Goal: Task Accomplishment & Management: Complete application form

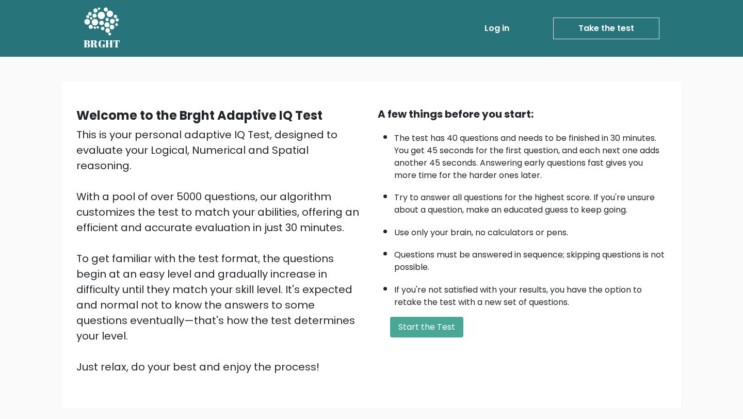
click at [465, 348] on div "Welcome to the Brght Adaptive IQ Test This is your personal adaptive IQ Test, d…" at bounding box center [371, 244] width 602 height 276
click at [444, 333] on button "Start the Test" at bounding box center [426, 327] width 73 height 21
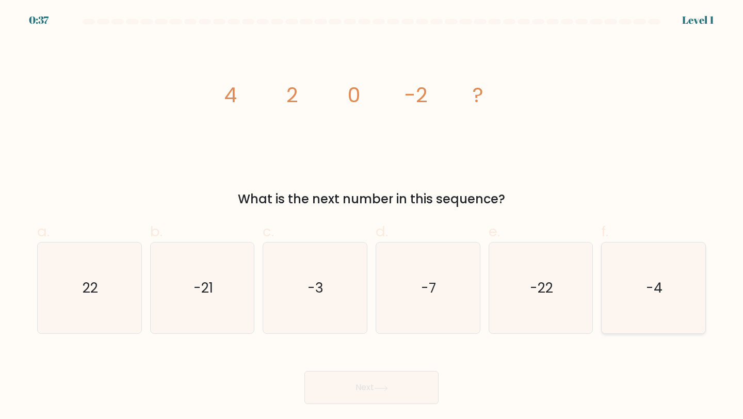
click at [643, 311] on icon "-4" at bounding box center [653, 287] width 91 height 91
click at [372, 216] on input "f. -4" at bounding box center [371, 212] width 1 height 7
radio input "true"
click at [337, 372] on button "Next" at bounding box center [371, 387] width 134 height 33
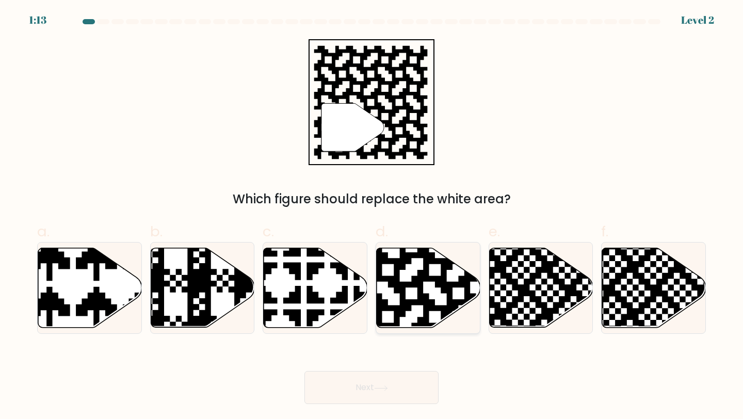
click at [444, 283] on icon at bounding box center [458, 246] width 188 height 188
click at [372, 216] on input "d." at bounding box center [371, 212] width 1 height 7
radio input "true"
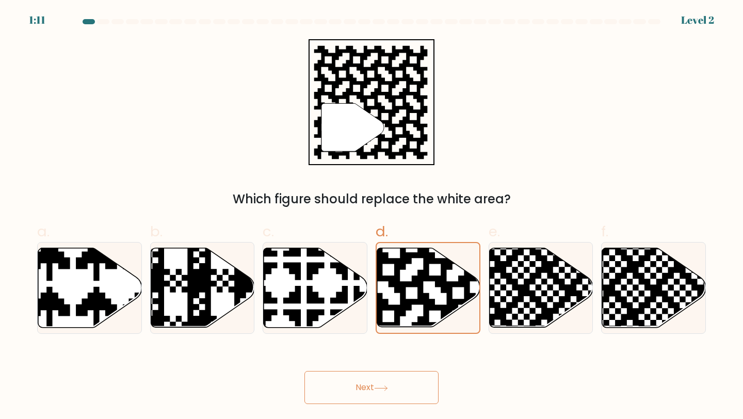
click at [417, 397] on button "Next" at bounding box center [371, 387] width 134 height 33
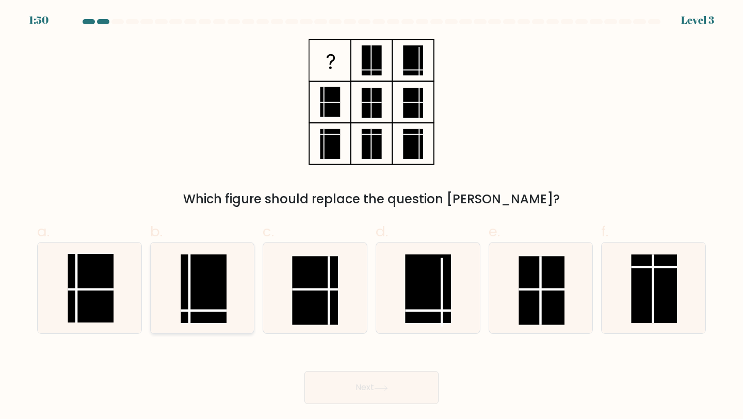
click at [199, 314] on rect at bounding box center [204, 288] width 46 height 69
click at [371, 216] on input "b." at bounding box center [371, 212] width 1 height 7
radio input "true"
click at [359, 395] on button "Next" at bounding box center [371, 387] width 134 height 33
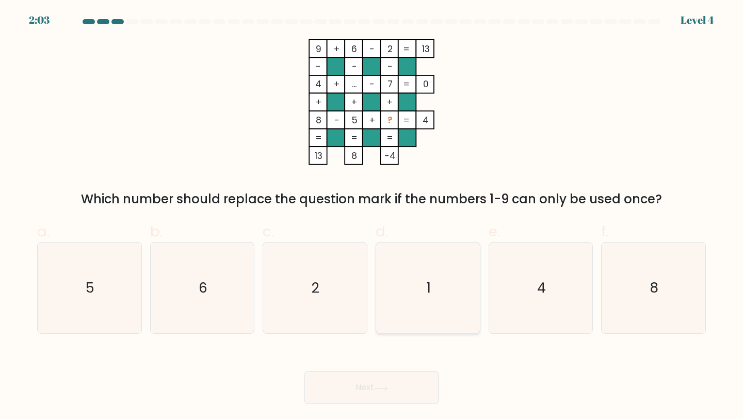
click at [407, 319] on icon "1" at bounding box center [427, 287] width 91 height 91
click at [372, 216] on input "d. 1" at bounding box center [371, 212] width 1 height 7
radio input "true"
click at [377, 390] on icon at bounding box center [381, 388] width 14 height 6
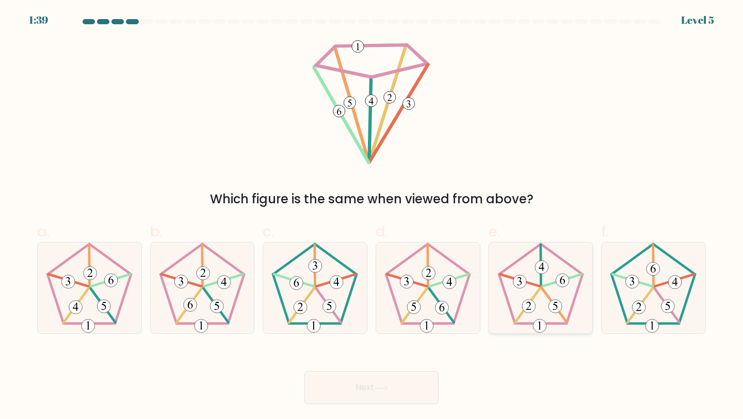
click at [543, 293] on icon at bounding box center [540, 287] width 91 height 91
click at [372, 216] on input "e." at bounding box center [371, 212] width 1 height 7
radio input "true"
click at [400, 378] on button "Next" at bounding box center [371, 387] width 134 height 33
click at [364, 142] on 20 at bounding box center [352, 104] width 34 height 115
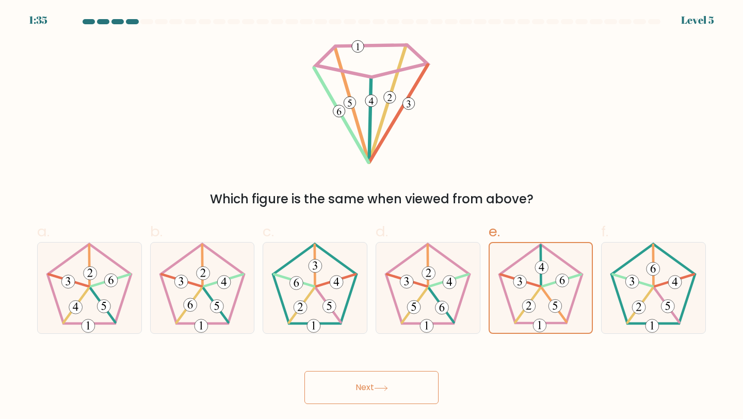
click at [356, 398] on button "Next" at bounding box center [371, 387] width 134 height 33
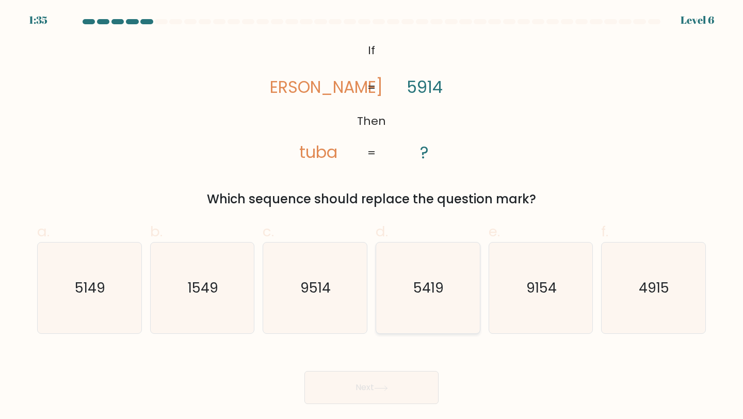
click at [452, 273] on icon "5419" at bounding box center [427, 287] width 91 height 91
click at [372, 216] on input "d. 5419" at bounding box center [371, 212] width 1 height 7
radio input "true"
click at [403, 367] on div "Next" at bounding box center [371, 375] width 681 height 58
click at [402, 393] on button "Next" at bounding box center [371, 387] width 134 height 33
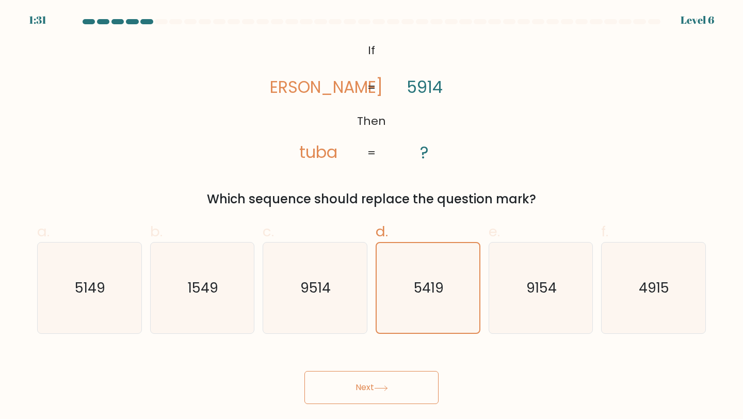
click at [380, 393] on button "Next" at bounding box center [371, 387] width 134 height 33
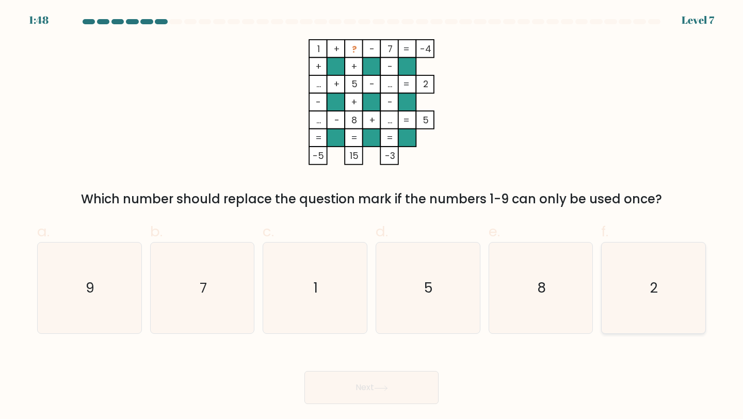
click at [634, 280] on icon "2" at bounding box center [653, 287] width 91 height 91
click at [372, 216] on input "f. 2" at bounding box center [371, 212] width 1 height 7
radio input "true"
click at [355, 390] on button "Next" at bounding box center [371, 387] width 134 height 33
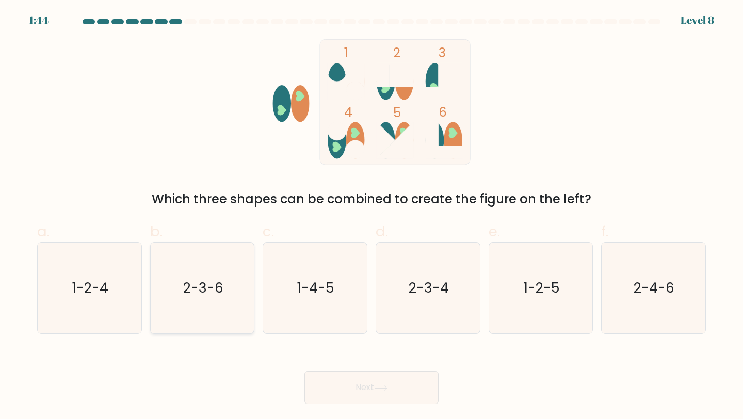
click at [213, 316] on icon "2-3-6" at bounding box center [202, 287] width 91 height 91
click at [371, 216] on input "b. 2-3-6" at bounding box center [371, 212] width 1 height 7
radio input "true"
click at [346, 385] on button "Next" at bounding box center [371, 387] width 134 height 33
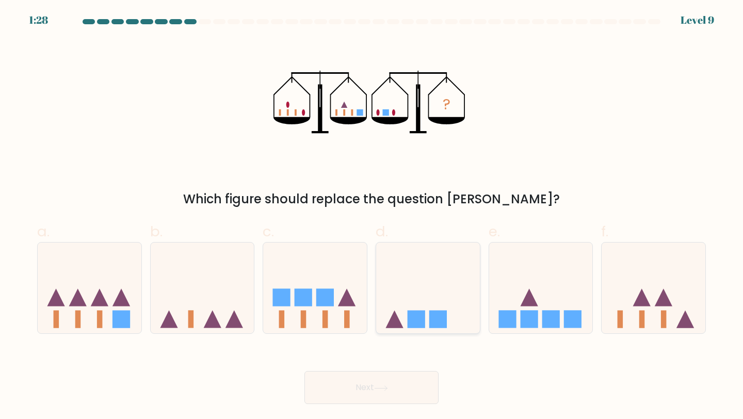
click at [429, 311] on icon at bounding box center [428, 288] width 104 height 86
click at [372, 216] on input "d." at bounding box center [371, 212] width 1 height 7
radio input "true"
click at [399, 376] on button "Next" at bounding box center [371, 387] width 134 height 33
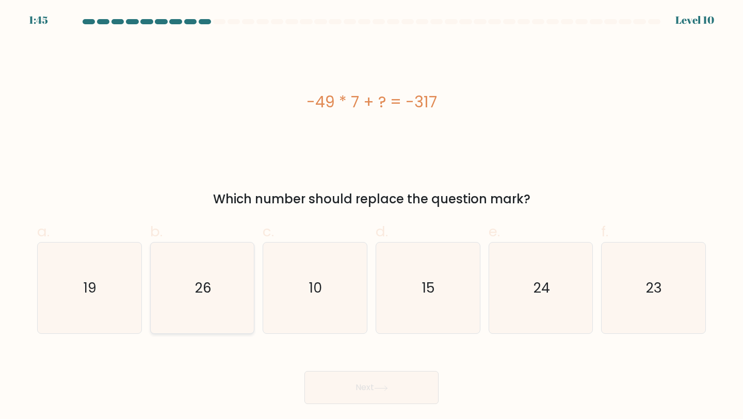
click at [183, 276] on icon "26" at bounding box center [202, 287] width 91 height 91
click at [371, 216] on input "b. 26" at bounding box center [371, 212] width 1 height 7
radio input "true"
click at [331, 395] on button "Next" at bounding box center [371, 387] width 134 height 33
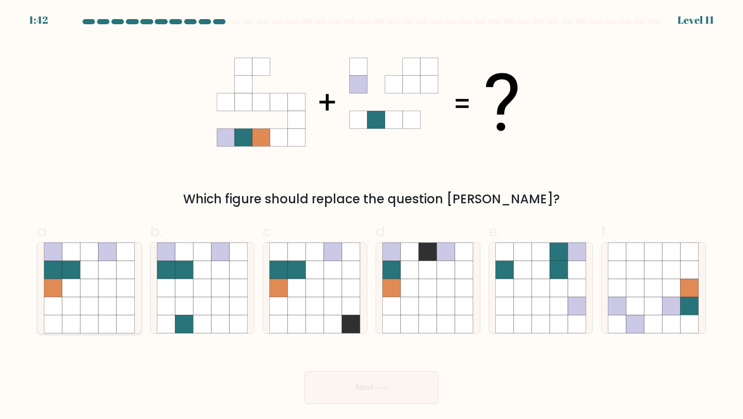
click at [103, 288] on icon at bounding box center [108, 288] width 18 height 18
click at [371, 216] on input "a." at bounding box center [371, 212] width 1 height 7
radio input "true"
click at [402, 394] on button "Next" at bounding box center [371, 387] width 134 height 33
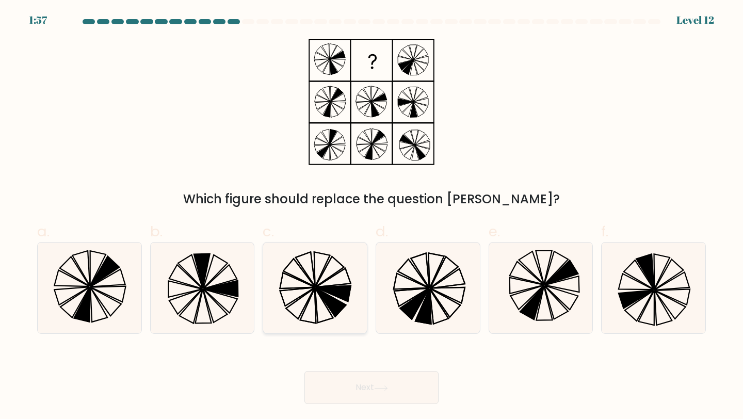
click at [339, 304] on icon at bounding box center [331, 302] width 30 height 29
click at [371, 216] on input "c." at bounding box center [371, 212] width 1 height 7
radio input "true"
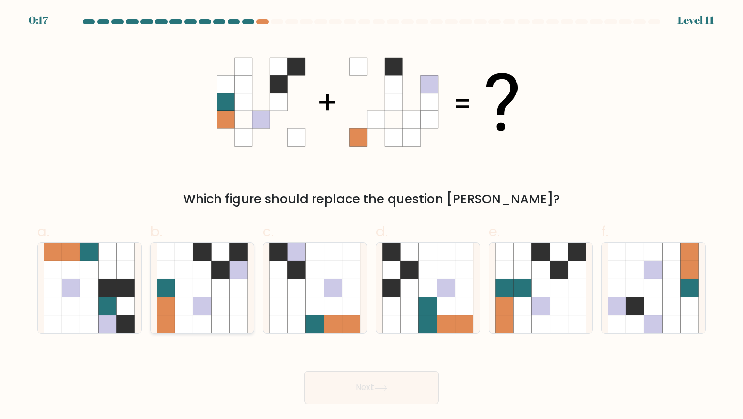
click at [232, 285] on icon at bounding box center [239, 288] width 18 height 18
click at [371, 216] on input "b." at bounding box center [371, 212] width 1 height 7
radio input "true"
click at [347, 391] on button "Next" at bounding box center [371, 387] width 134 height 33
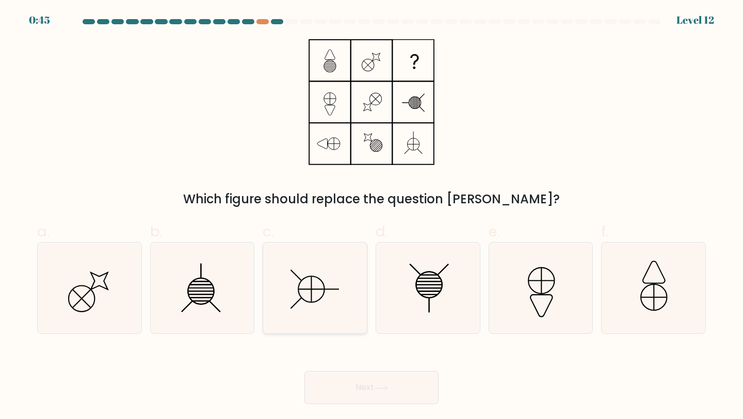
click at [324, 295] on icon at bounding box center [314, 287] width 91 height 91
click at [371, 216] on input "c." at bounding box center [371, 212] width 1 height 7
radio input "true"
click at [368, 392] on button "Next" at bounding box center [371, 387] width 134 height 33
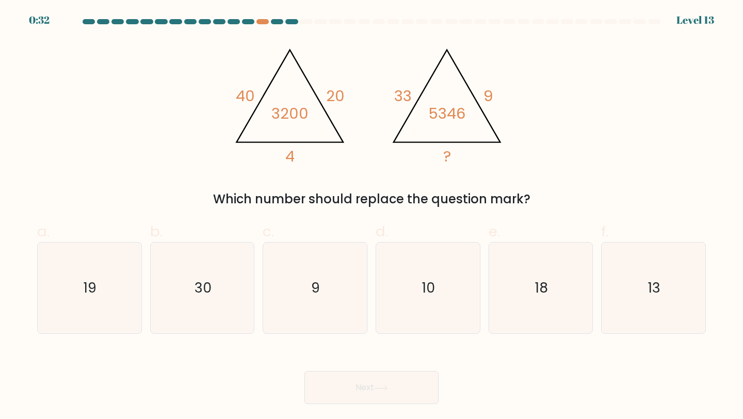
click at [258, 312] on div "b. 30" at bounding box center [202, 277] width 113 height 113
click at [504, 267] on icon "18" at bounding box center [540, 287] width 91 height 91
click at [372, 216] on input "e. 18" at bounding box center [371, 212] width 1 height 7
radio input "true"
click at [418, 397] on button "Next" at bounding box center [371, 387] width 134 height 33
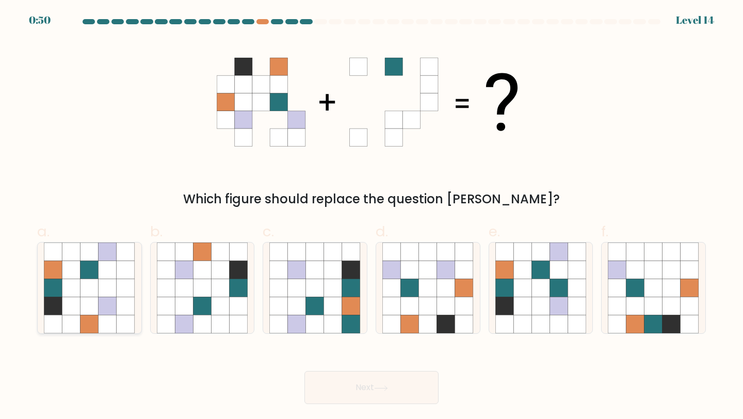
click at [114, 314] on icon at bounding box center [108, 306] width 18 height 18
click at [371, 216] on input "a." at bounding box center [371, 212] width 1 height 7
radio input "true"
click at [338, 382] on button "Next" at bounding box center [371, 387] width 134 height 33
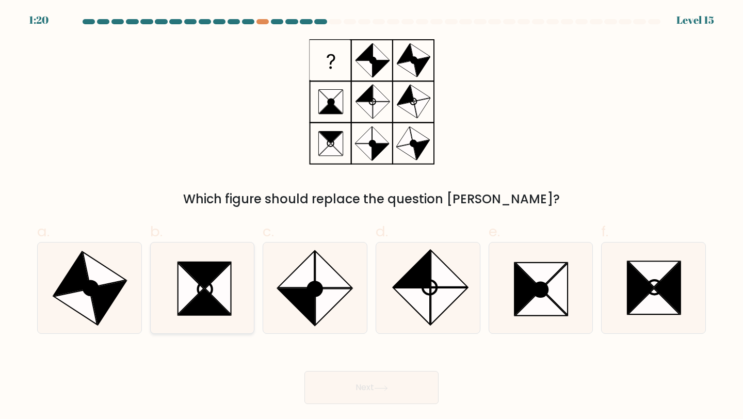
click at [188, 262] on icon at bounding box center [204, 275] width 52 height 26
click at [371, 216] on input "b." at bounding box center [371, 212] width 1 height 7
radio input "true"
click at [258, 294] on div "b." at bounding box center [202, 277] width 113 height 113
click at [360, 386] on button "Next" at bounding box center [371, 387] width 134 height 33
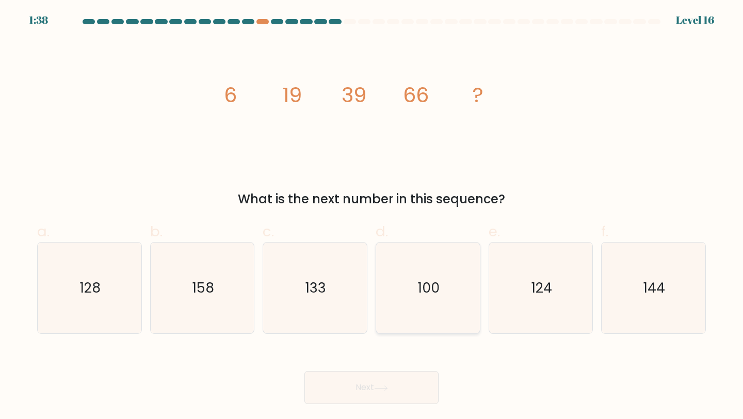
click at [407, 278] on icon "100" at bounding box center [427, 287] width 91 height 91
click at [372, 216] on input "d. 100" at bounding box center [371, 212] width 1 height 7
radio input "true"
click at [371, 402] on button "Next" at bounding box center [371, 387] width 134 height 33
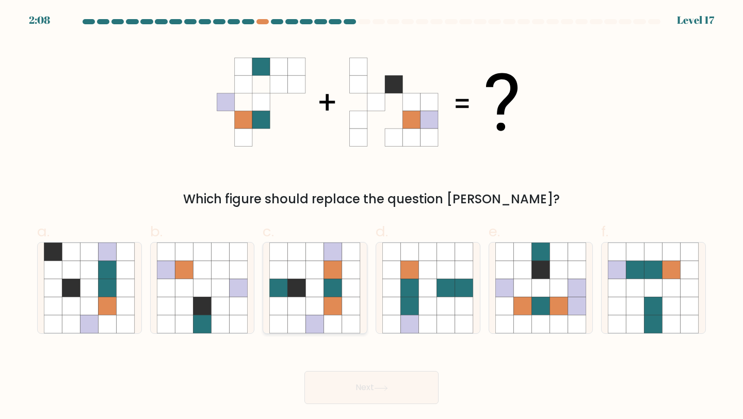
click at [334, 283] on icon at bounding box center [333, 288] width 18 height 18
click at [371, 216] on input "c." at bounding box center [371, 212] width 1 height 7
radio input "true"
click at [327, 379] on button "Next" at bounding box center [371, 387] width 134 height 33
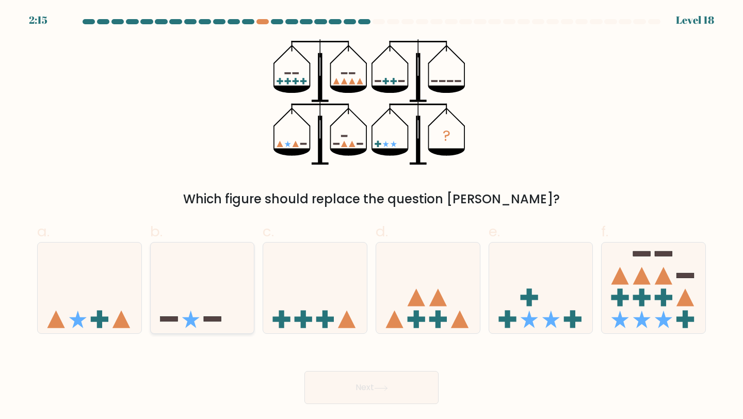
click at [207, 307] on icon at bounding box center [203, 288] width 104 height 86
click at [371, 216] on input "b." at bounding box center [371, 212] width 1 height 7
radio input "true"
click at [342, 390] on button "Next" at bounding box center [371, 387] width 134 height 33
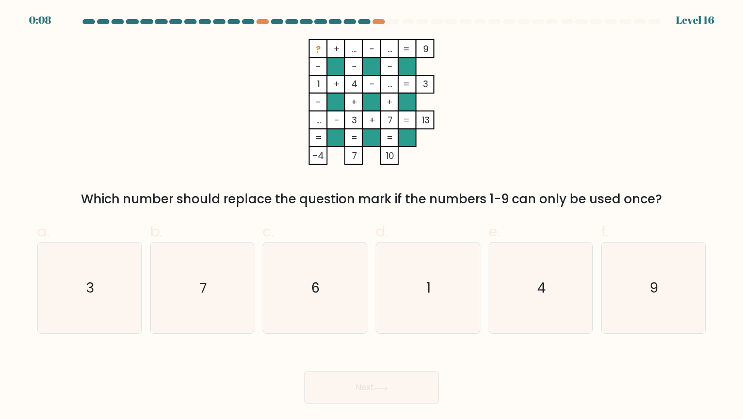
click at [262, 167] on div "? + ... - ... 9 - - - 1 + 4 - ... 3 - + + ... - 3 + 7 = 13 = = = = -4 7 10 = Wh…" at bounding box center [371, 123] width 681 height 169
click at [224, 352] on div "Next" at bounding box center [371, 375] width 681 height 58
click at [322, 295] on icon "6" at bounding box center [314, 287] width 91 height 91
click at [371, 216] on input "c. 6" at bounding box center [371, 212] width 1 height 7
radio input "true"
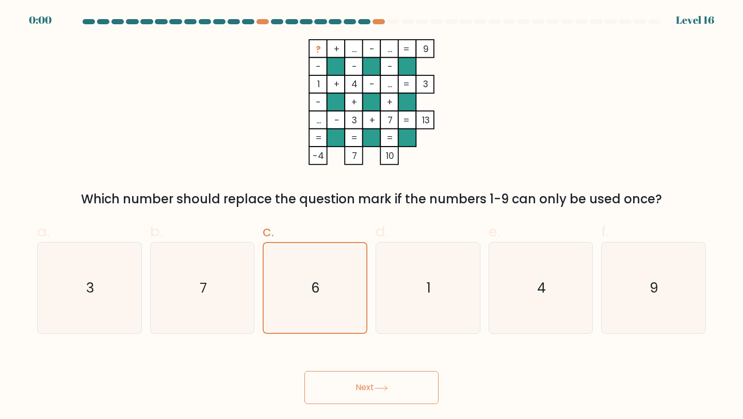
click at [351, 393] on div "Next" at bounding box center [371, 375] width 681 height 58
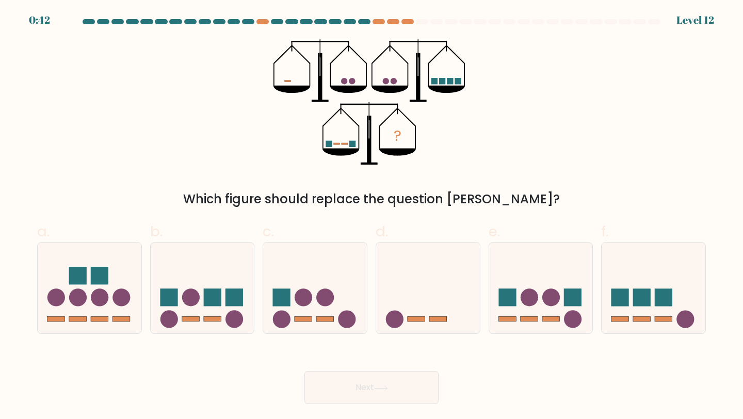
click at [337, 160] on icon "?" at bounding box center [371, 102] width 197 height 126
click at [400, 293] on icon at bounding box center [428, 288] width 104 height 86
click at [372, 216] on input "d." at bounding box center [371, 212] width 1 height 7
radio input "true"
click at [335, 394] on button "Next" at bounding box center [371, 387] width 134 height 33
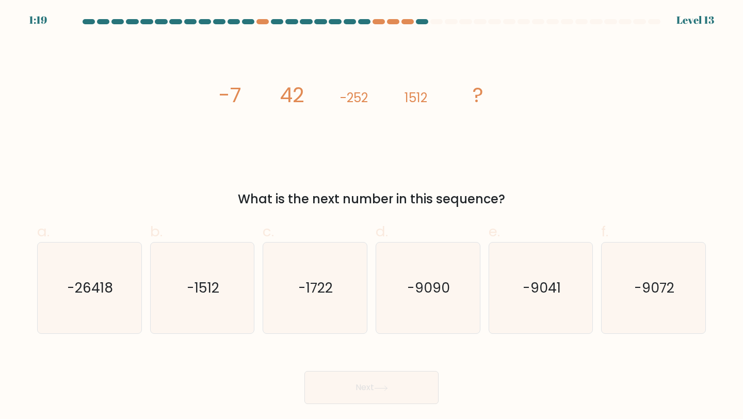
click at [409, 25] on div at bounding box center [371, 23] width 681 height 9
click at [406, 21] on div at bounding box center [407, 21] width 12 height 5
click at [406, 22] on div at bounding box center [407, 21] width 12 height 5
click at [230, 352] on div "Next" at bounding box center [371, 375] width 681 height 58
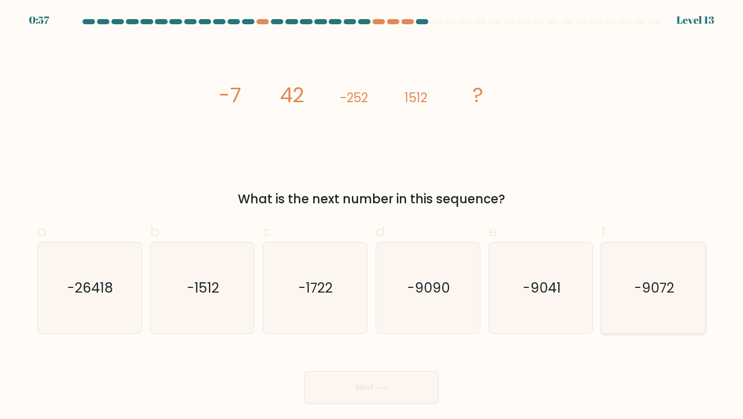
click at [626, 284] on icon "-9072" at bounding box center [653, 287] width 91 height 91
click at [372, 216] on input "f. -9072" at bounding box center [371, 212] width 1 height 7
radio input "true"
click at [358, 398] on button "Next" at bounding box center [371, 387] width 134 height 33
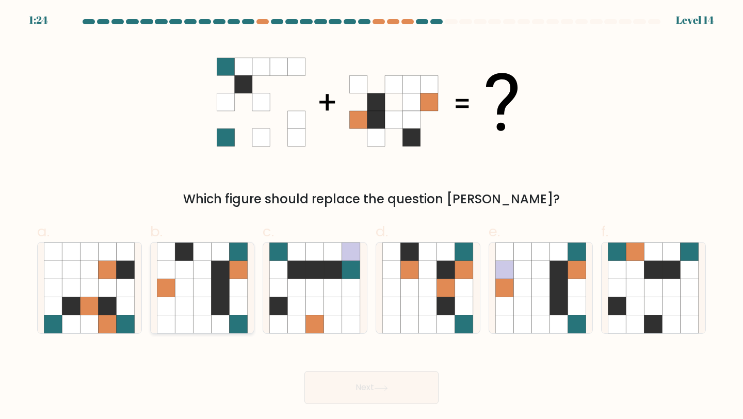
click at [205, 286] on icon at bounding box center [202, 288] width 18 height 18
click at [371, 216] on input "b." at bounding box center [371, 212] width 1 height 7
radio input "true"
click at [385, 387] on icon at bounding box center [381, 388] width 14 height 6
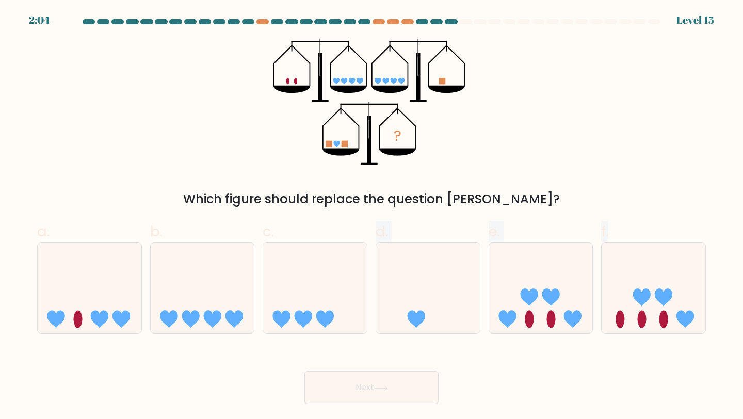
drag, startPoint x: 313, startPoint y: 326, endPoint x: 351, endPoint y: 339, distance: 40.8
click at [351, 339] on form at bounding box center [371, 211] width 743 height 385
click at [350, 341] on form at bounding box center [371, 211] width 743 height 385
click at [53, 296] on icon at bounding box center [90, 288] width 104 height 86
click at [371, 216] on input "a." at bounding box center [371, 212] width 1 height 7
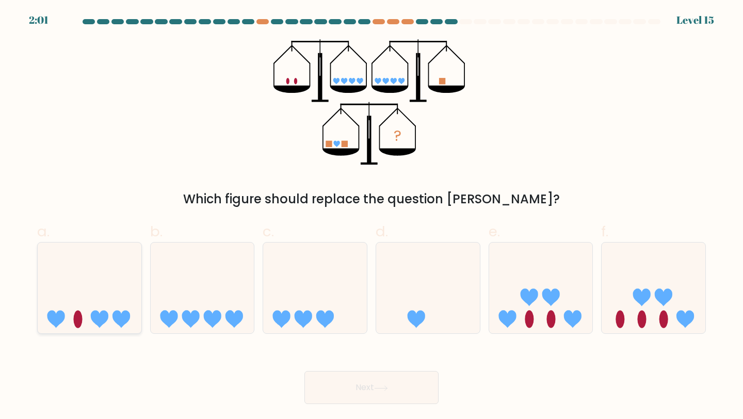
radio input "true"
click at [324, 398] on button "Next" at bounding box center [371, 387] width 134 height 33
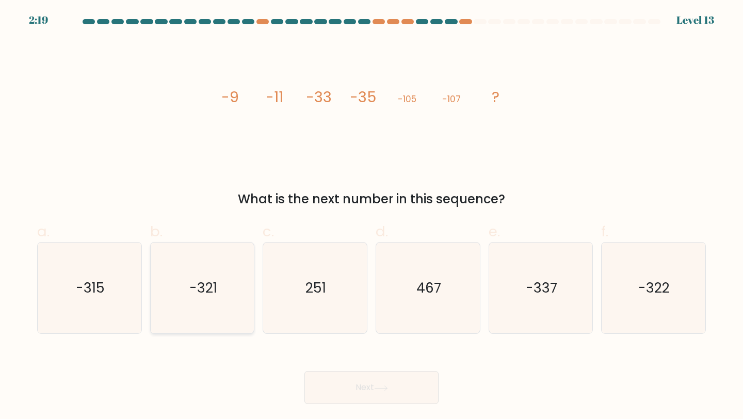
click at [208, 319] on icon "-321" at bounding box center [202, 287] width 91 height 91
click at [371, 216] on input "b. -321" at bounding box center [371, 212] width 1 height 7
radio input "true"
click at [326, 395] on button "Next" at bounding box center [371, 387] width 134 height 33
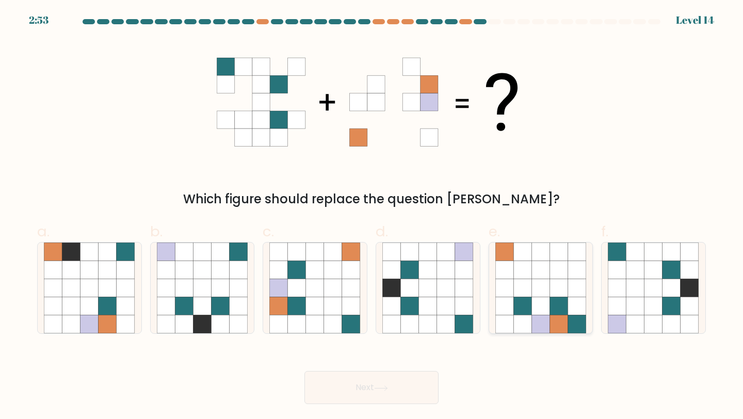
click at [559, 313] on icon at bounding box center [559, 306] width 18 height 18
click at [372, 216] on input "e." at bounding box center [371, 212] width 1 height 7
radio input "true"
click at [332, 378] on button "Next" at bounding box center [371, 387] width 134 height 33
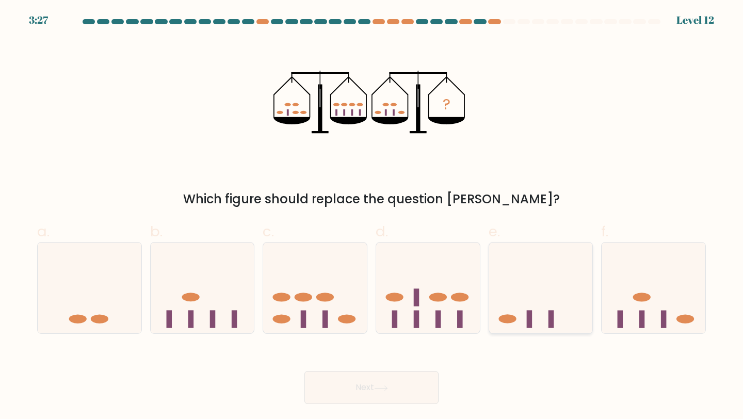
click at [496, 309] on icon at bounding box center [541, 288] width 104 height 86
click at [372, 216] on input "e." at bounding box center [371, 212] width 1 height 7
radio input "true"
click at [626, 302] on icon at bounding box center [653, 288] width 104 height 86
click at [372, 216] on input "f." at bounding box center [371, 212] width 1 height 7
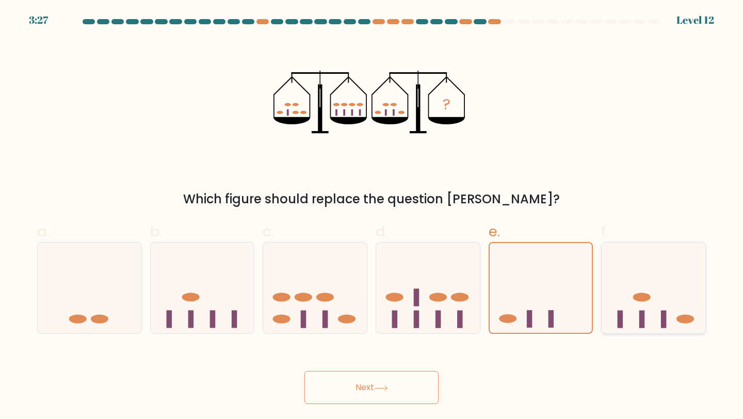
radio input "true"
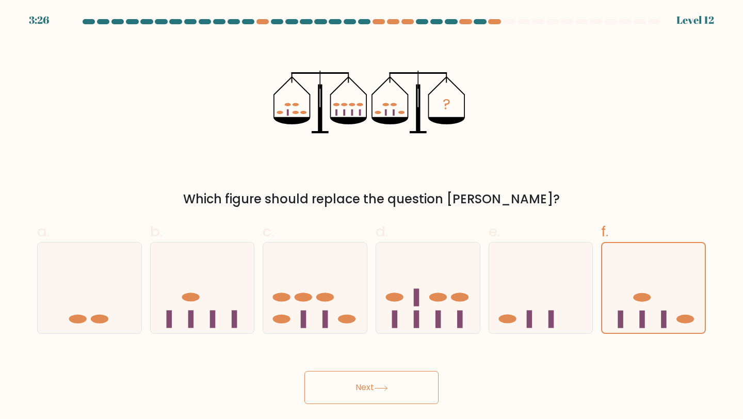
click at [451, 379] on div "Next" at bounding box center [371, 375] width 681 height 58
click at [415, 389] on button "Next" at bounding box center [371, 387] width 134 height 33
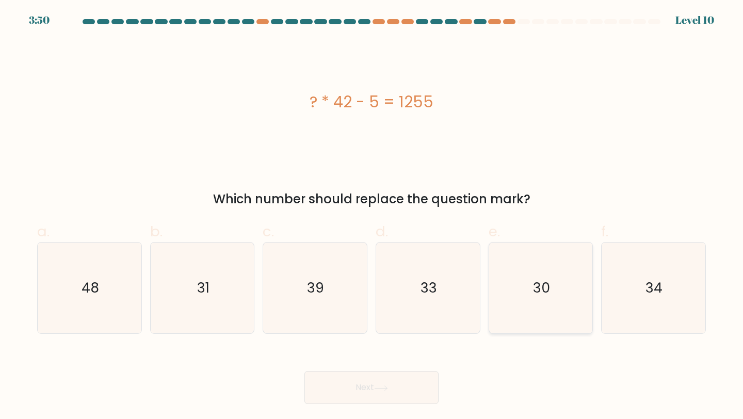
click at [530, 287] on icon "30" at bounding box center [540, 287] width 91 height 91
click at [372, 216] on input "e. 30" at bounding box center [371, 212] width 1 height 7
radio input "true"
click at [352, 383] on button "Next" at bounding box center [371, 387] width 134 height 33
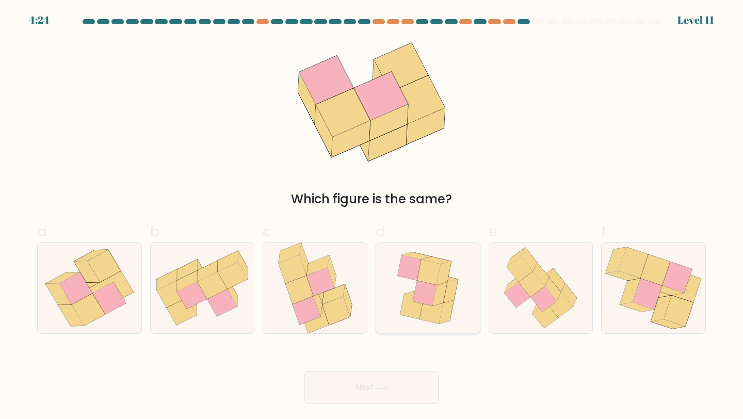
click at [455, 322] on icon at bounding box center [428, 287] width 76 height 91
click at [372, 216] on input "d." at bounding box center [371, 212] width 1 height 7
radio input "true"
click at [395, 402] on button "Next" at bounding box center [371, 387] width 134 height 33
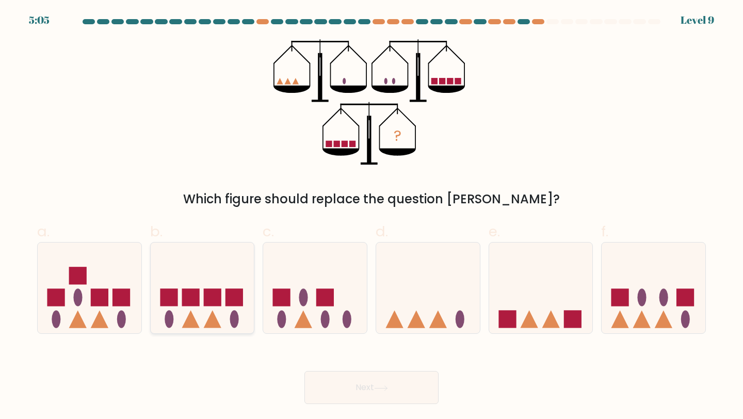
click at [158, 262] on icon at bounding box center [203, 288] width 104 height 86
click at [371, 216] on input "b." at bounding box center [371, 212] width 1 height 7
radio input "true"
click at [401, 376] on button "Next" at bounding box center [371, 387] width 134 height 33
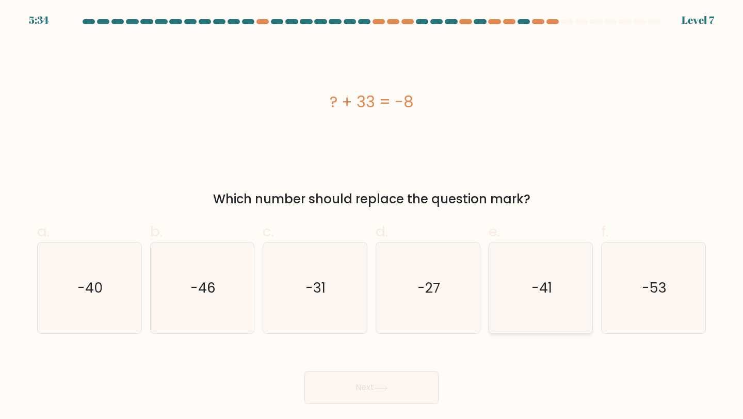
click at [529, 285] on icon "-41" at bounding box center [540, 287] width 91 height 91
click at [372, 216] on input "e. -41" at bounding box center [371, 212] width 1 height 7
radio input "true"
click at [368, 397] on button "Next" at bounding box center [371, 387] width 134 height 33
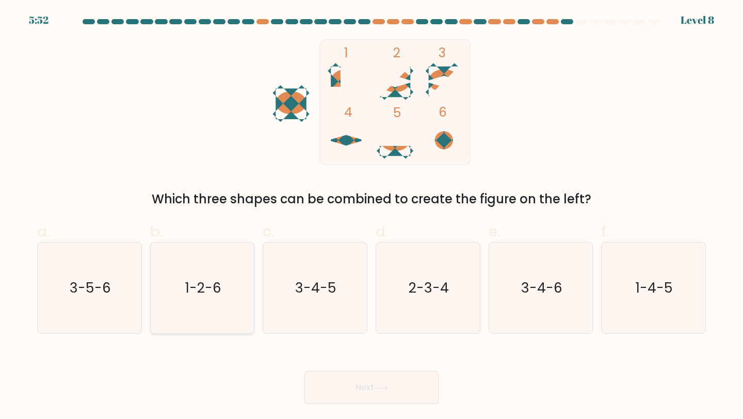
click at [189, 287] on text "1-2-6" at bounding box center [203, 287] width 36 height 19
click at [371, 216] on input "b. 1-2-6" at bounding box center [371, 212] width 1 height 7
radio input "true"
click at [336, 368] on div "Next" at bounding box center [371, 375] width 681 height 58
click at [336, 380] on button "Next" at bounding box center [371, 387] width 134 height 33
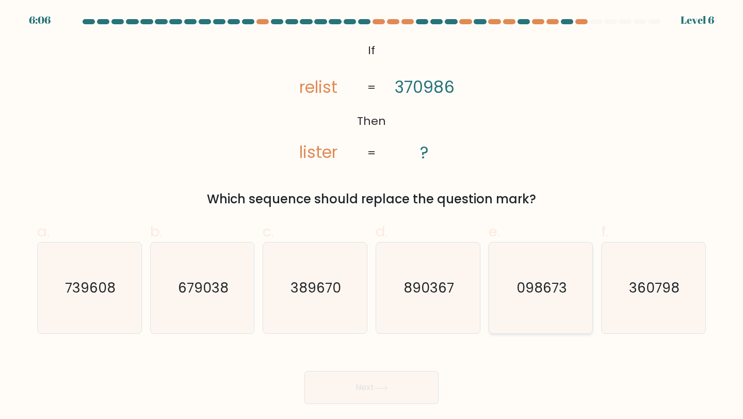
click at [560, 292] on text "098673" at bounding box center [541, 287] width 51 height 19
click at [372, 216] on input "e. 098673" at bounding box center [371, 212] width 1 height 7
radio input "true"
click at [402, 391] on button "Next" at bounding box center [371, 387] width 134 height 33
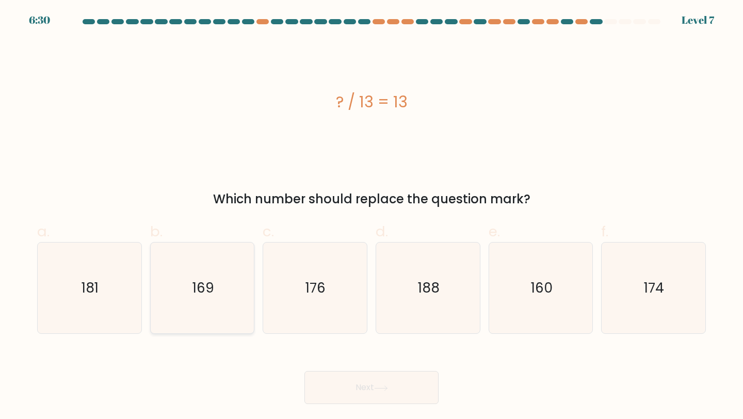
click at [188, 289] on icon "169" at bounding box center [202, 287] width 91 height 91
click at [371, 216] on input "b. 169" at bounding box center [371, 212] width 1 height 7
radio input "true"
click at [384, 376] on button "Next" at bounding box center [371, 387] width 134 height 33
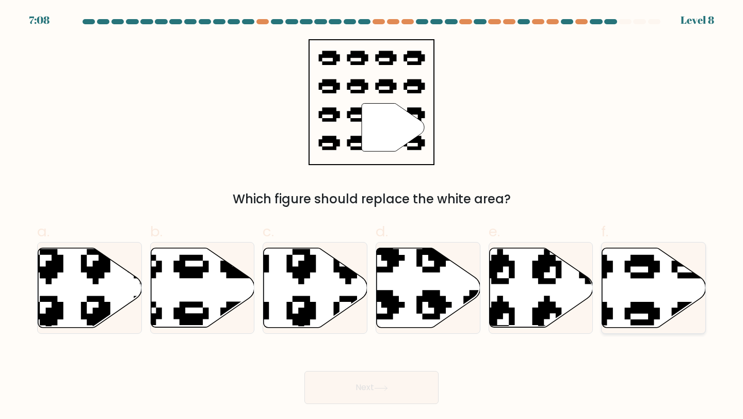
click at [674, 284] on icon at bounding box center [654, 287] width 104 height 79
click at [372, 216] on input "f." at bounding box center [371, 212] width 1 height 7
radio input "true"
click at [385, 385] on icon at bounding box center [381, 388] width 14 height 6
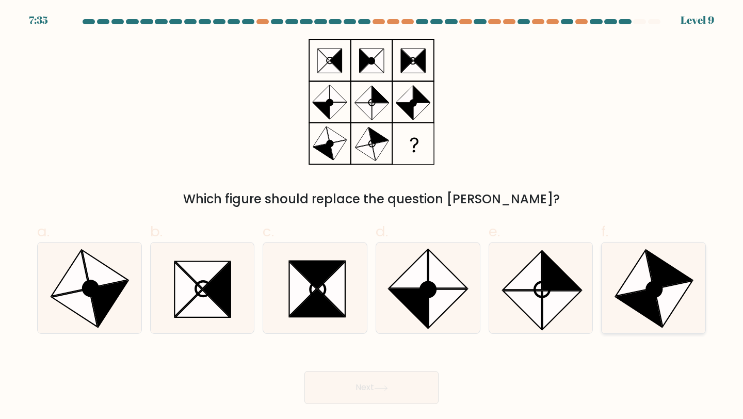
click at [621, 276] on icon at bounding box center [653, 287] width 91 height 91
click at [372, 216] on input "f." at bounding box center [371, 212] width 1 height 7
radio input "true"
click at [420, 379] on button "Next" at bounding box center [371, 387] width 134 height 33
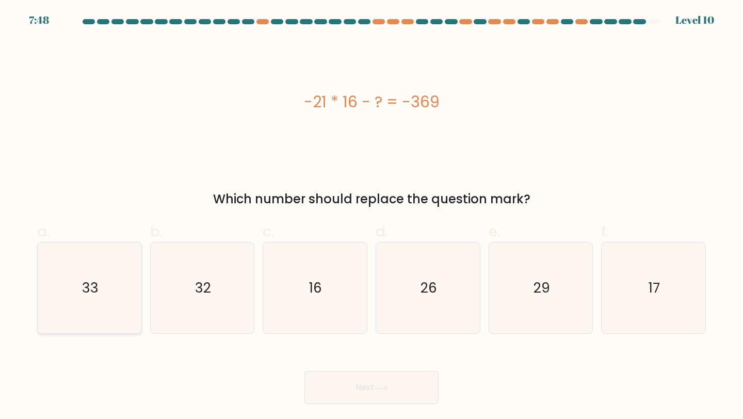
click at [100, 287] on icon "33" at bounding box center [89, 287] width 91 height 91
click at [371, 216] on input "a. 33" at bounding box center [371, 212] width 1 height 7
radio input "true"
click at [328, 385] on button "Next" at bounding box center [371, 387] width 134 height 33
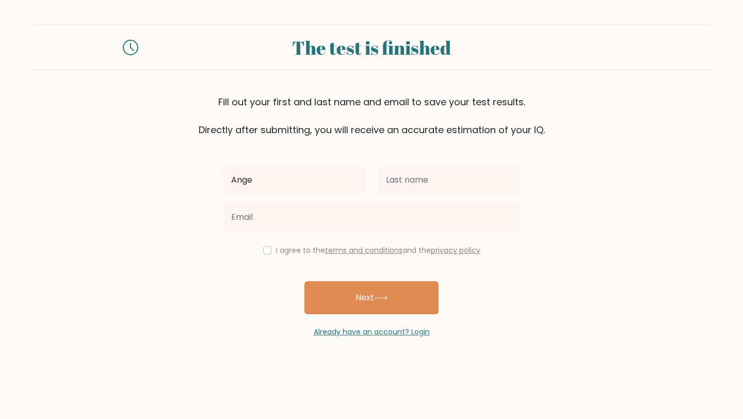
type input "[PERSON_NAME] [PERSON_NAME]"
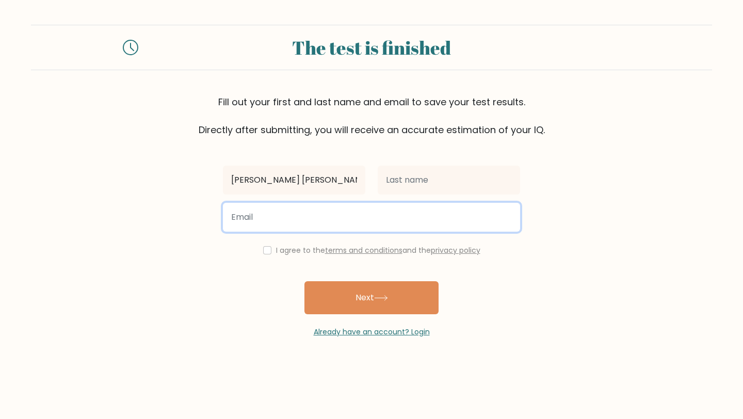
click at [308, 219] on input "email" at bounding box center [371, 217] width 297 height 29
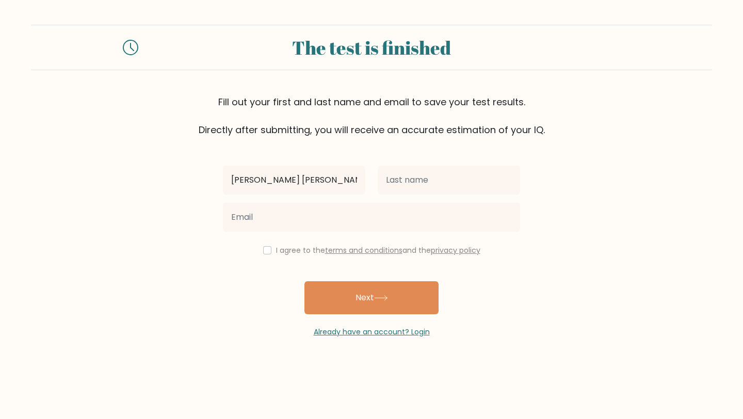
click at [400, 199] on div at bounding box center [371, 217] width 309 height 37
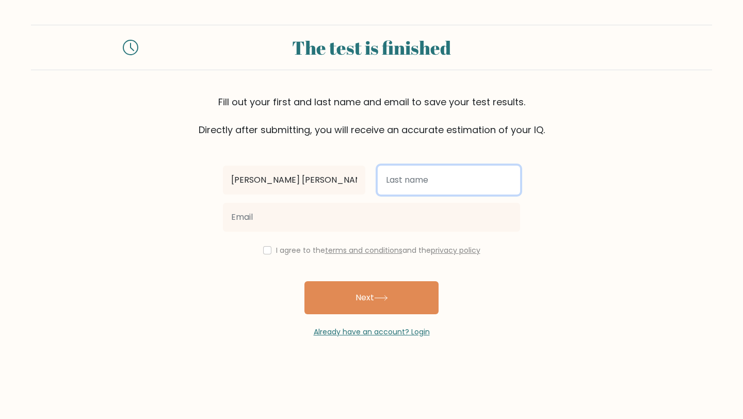
click at [400, 184] on input "text" at bounding box center [449, 180] width 142 height 29
type input "[PERSON_NAME]"
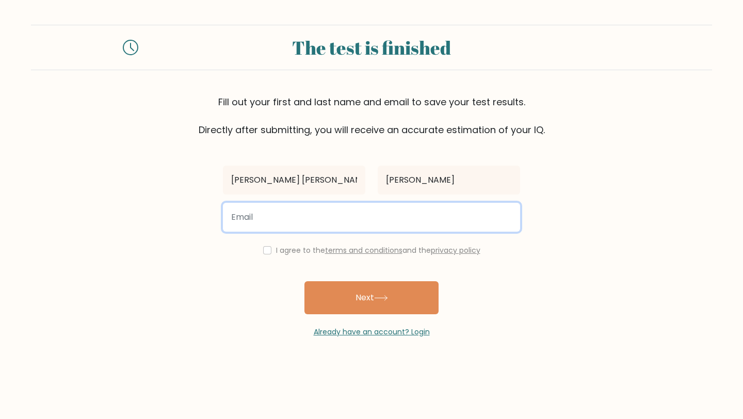
click at [413, 209] on input "email" at bounding box center [371, 217] width 297 height 29
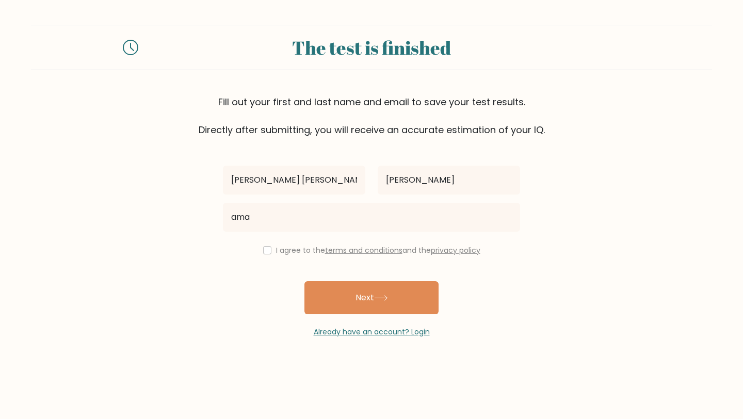
click at [268, 248] on div "I agree to the terms and conditions and the privacy policy" at bounding box center [371, 250] width 309 height 12
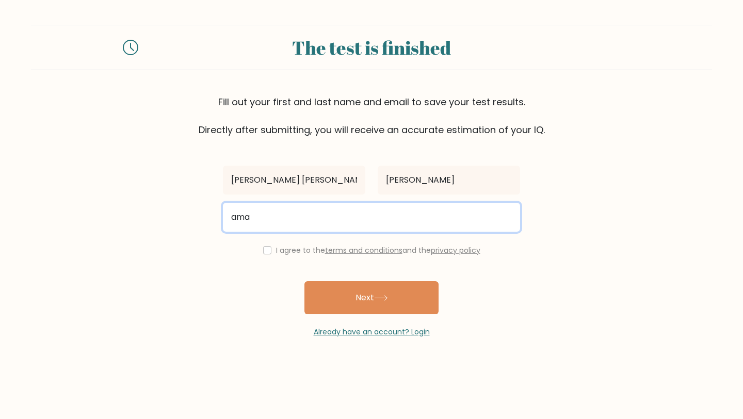
click at [262, 222] on input "ama" at bounding box center [371, 217] width 297 height 29
type input "[EMAIL_ADDRESS][DOMAIN_NAME]"
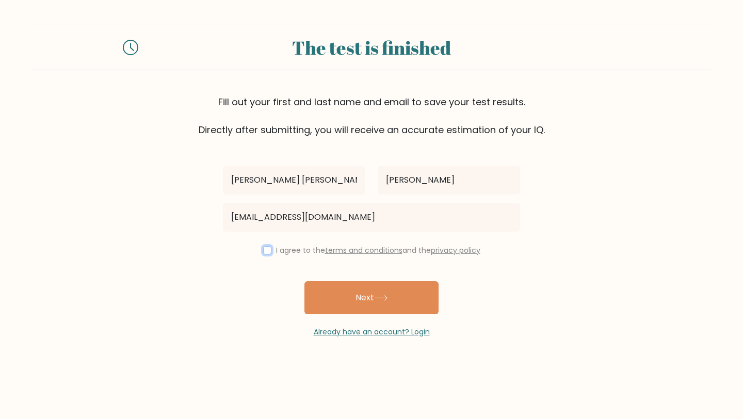
click at [266, 253] on input "checkbox" at bounding box center [267, 250] width 8 height 8
checkbox input "true"
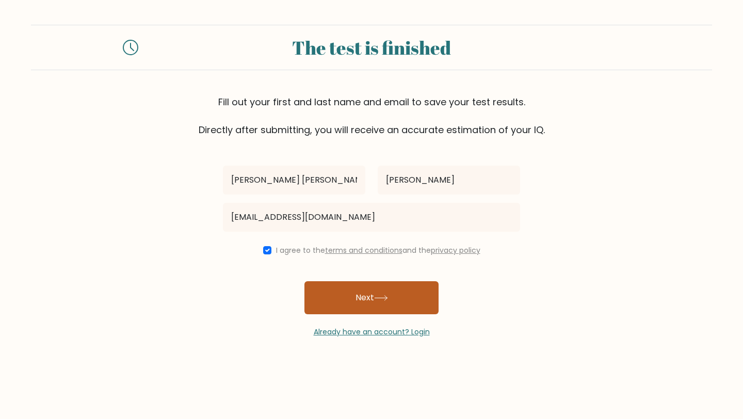
click at [330, 283] on button "Next" at bounding box center [371, 297] width 134 height 33
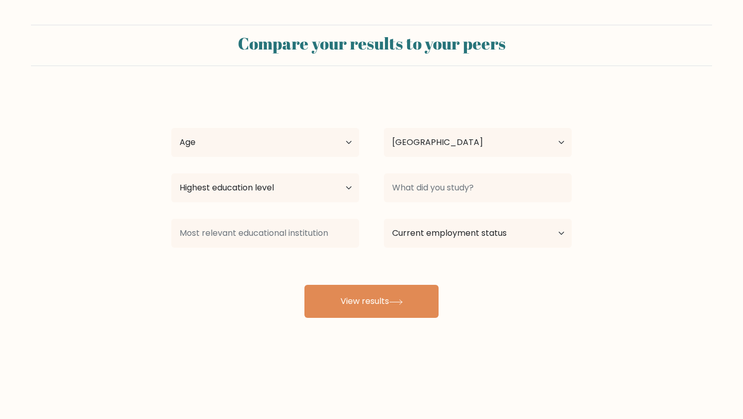
select select "PH"
click at [276, 152] on select "Age Under [DEMOGRAPHIC_DATA] [DEMOGRAPHIC_DATA] [DEMOGRAPHIC_DATA] [DEMOGRAPHIC…" at bounding box center [265, 142] width 188 height 29
select select "25_34"
click at [171, 128] on select "Age Under [DEMOGRAPHIC_DATA] [DEMOGRAPHIC_DATA] [DEMOGRAPHIC_DATA] [DEMOGRAPHIC…" at bounding box center [265, 142] width 188 height 29
click at [302, 190] on select "Highest education level No schooling Primary Lower Secondary Upper Secondary Oc…" at bounding box center [265, 187] width 188 height 29
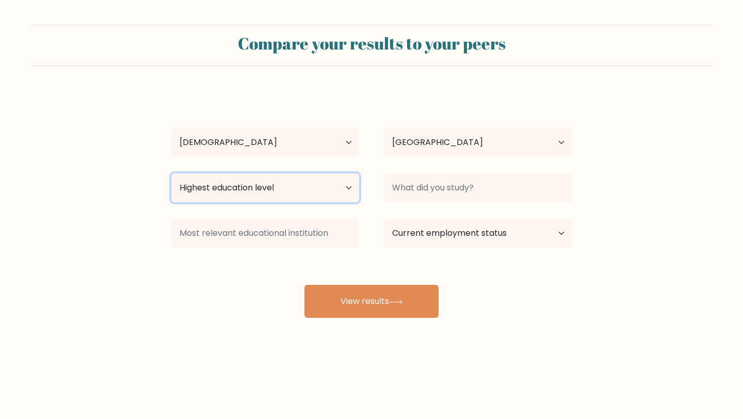
select select "bachelors_degree"
click at [171, 173] on select "Highest education level No schooling Primary Lower Secondary Upper Secondary Oc…" at bounding box center [265, 187] width 188 height 29
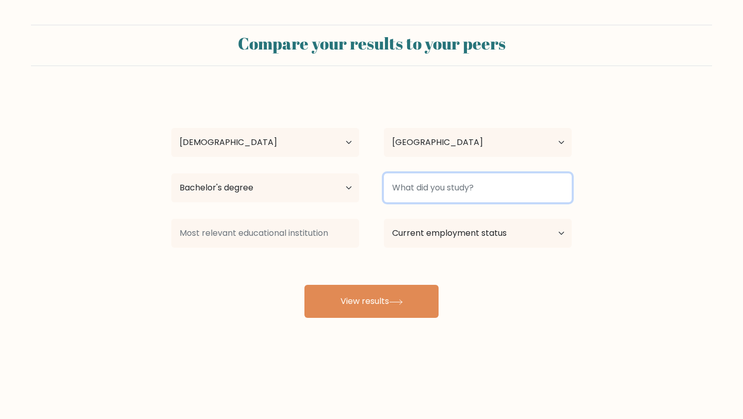
click at [477, 177] on input at bounding box center [478, 187] width 188 height 29
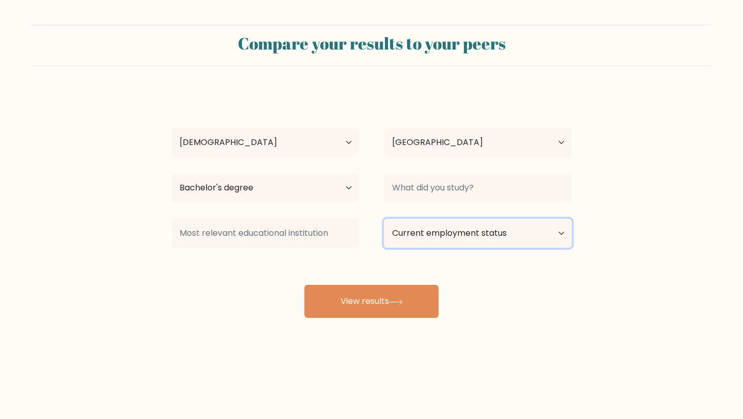
click at [464, 230] on select "Current employment status Employed Student Retired Other / prefer not to answer" at bounding box center [478, 233] width 188 height 29
drag, startPoint x: 373, startPoint y: 298, endPoint x: 386, endPoint y: 395, distance: 97.3
click at [386, 395] on body "Compare your results to your peers [PERSON_NAME] [PERSON_NAME] Del [PERSON_NAME…" at bounding box center [371, 209] width 743 height 419
click at [404, 332] on div "Compare your results to your peers [PERSON_NAME] [PERSON_NAME] Del [PERSON_NAME…" at bounding box center [371, 195] width 743 height 391
click at [404, 282] on div "[PERSON_NAME] [PERSON_NAME] Del [PERSON_NAME] Age Under [DEMOGRAPHIC_DATA] [DEM…" at bounding box center [371, 204] width 413 height 227
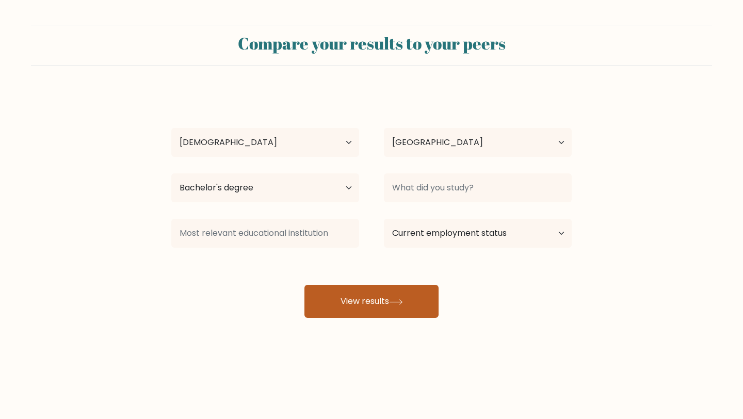
click at [404, 293] on button "View results" at bounding box center [371, 301] width 134 height 33
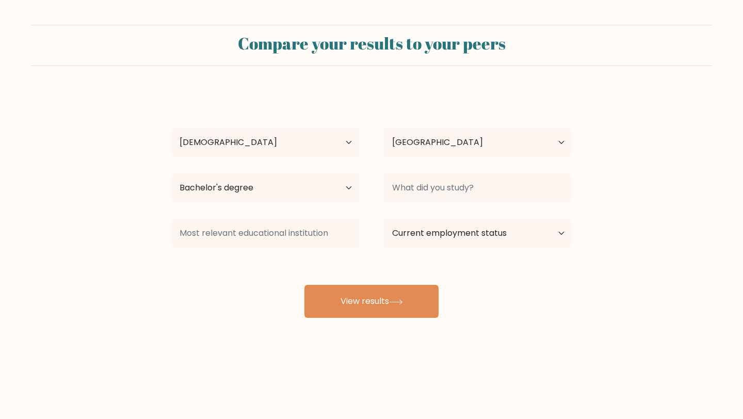
click at [414, 166] on div "[PERSON_NAME] [PERSON_NAME] Del [PERSON_NAME] Age Under [DEMOGRAPHIC_DATA] [DEM…" at bounding box center [371, 204] width 413 height 227
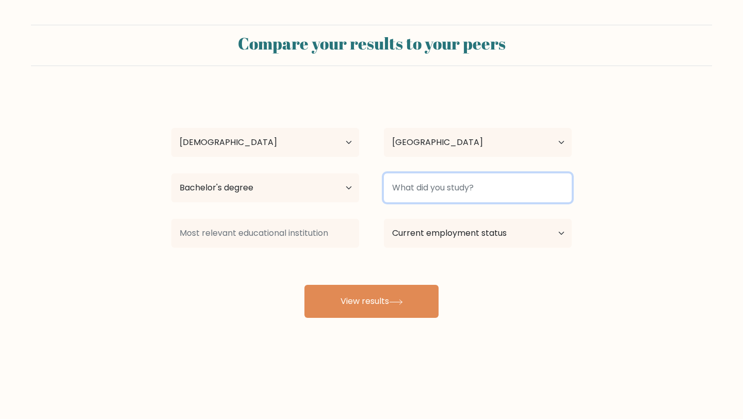
click at [414, 183] on input at bounding box center [478, 187] width 188 height 29
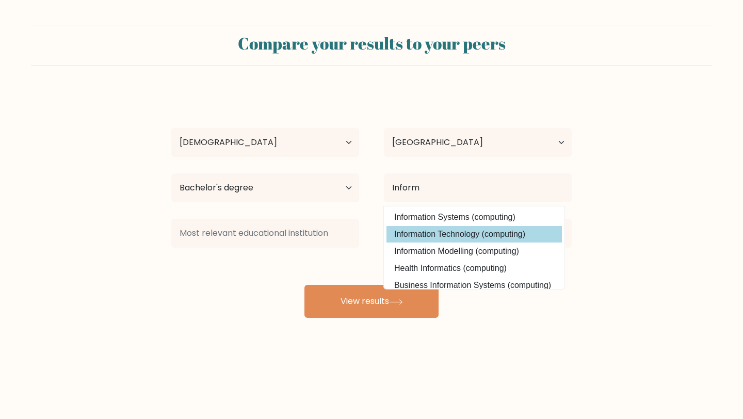
click at [448, 238] on div "Angelica Marie Del Rosario Age Under 18 years old 18-24 years old 25-34 years o…" at bounding box center [371, 204] width 413 height 227
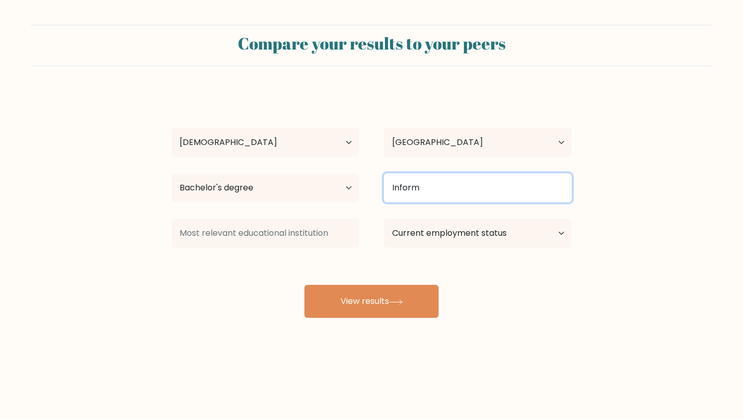
click at [429, 186] on input "Inform" at bounding box center [478, 187] width 188 height 29
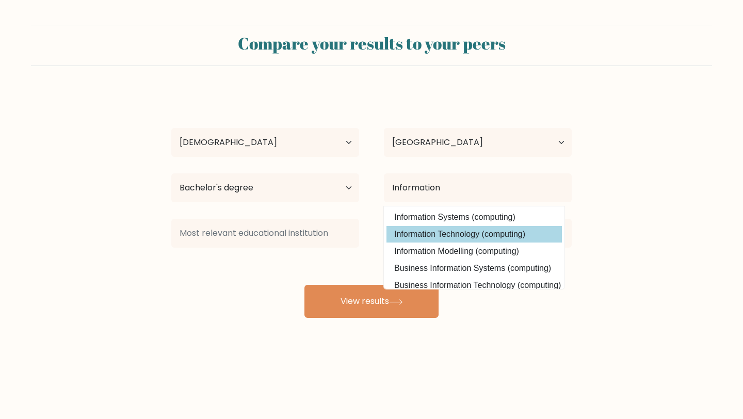
click at [477, 239] on div "Angelica Marie Del Rosario Age Under 18 years old 18-24 years old 25-34 years o…" at bounding box center [371, 204] width 413 height 227
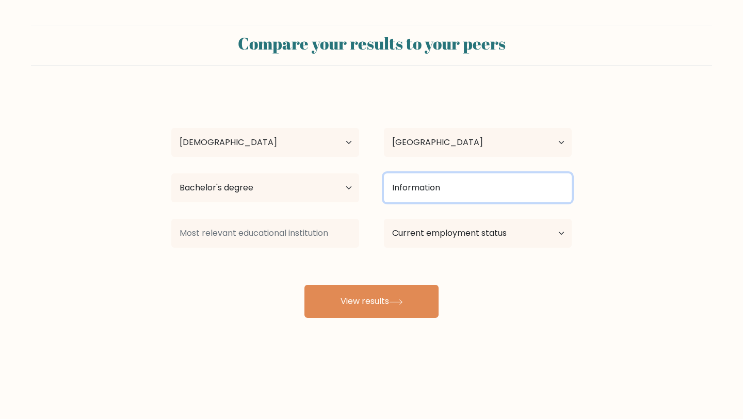
click at [476, 184] on input "Information" at bounding box center [478, 187] width 188 height 29
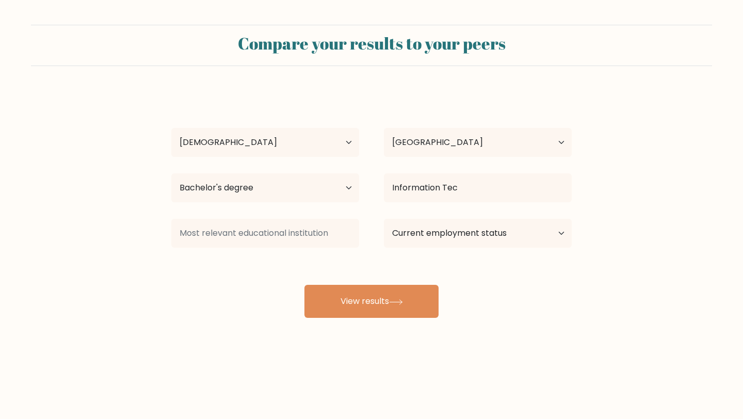
click at [484, 220] on div "Angelica Marie Del Rosario Age Under 18 years old 18-24 years old 25-34 years o…" at bounding box center [371, 204] width 413 height 227
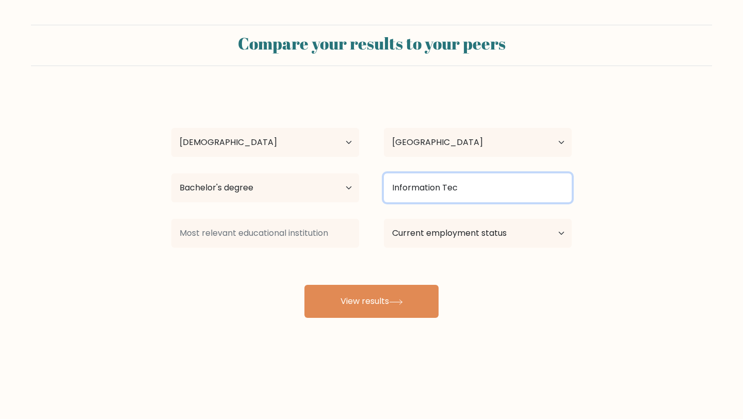
click at [483, 182] on input "Information Tec" at bounding box center [478, 187] width 188 height 29
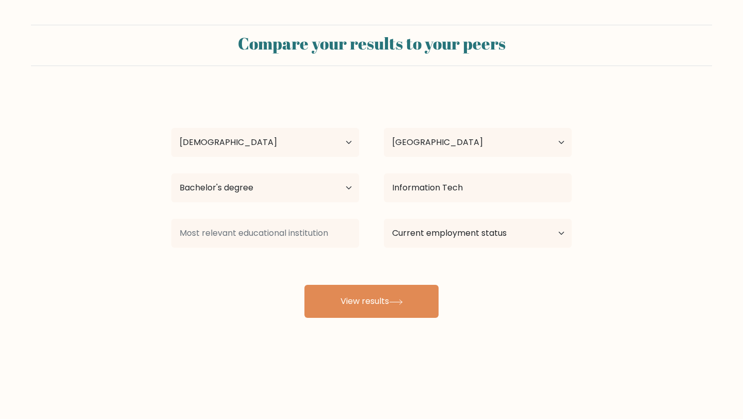
click at [495, 223] on div "Angelica Marie Del Rosario Age Under 18 years old 18-24 years old 25-34 years o…" at bounding box center [371, 204] width 413 height 227
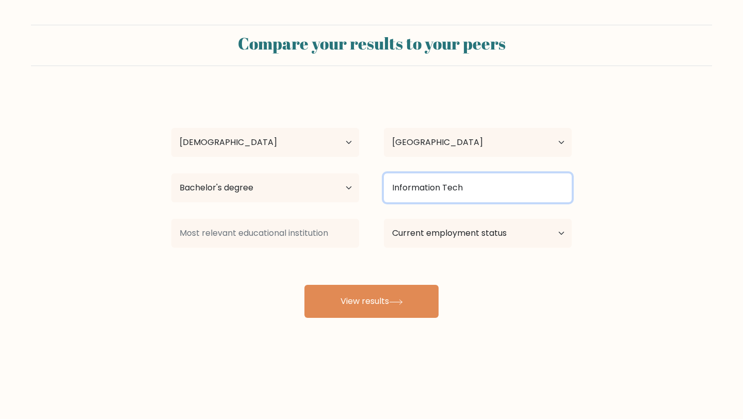
click at [490, 181] on input "Information Tech" at bounding box center [478, 187] width 188 height 29
click at [486, 195] on input "Information Tech" at bounding box center [478, 187] width 188 height 29
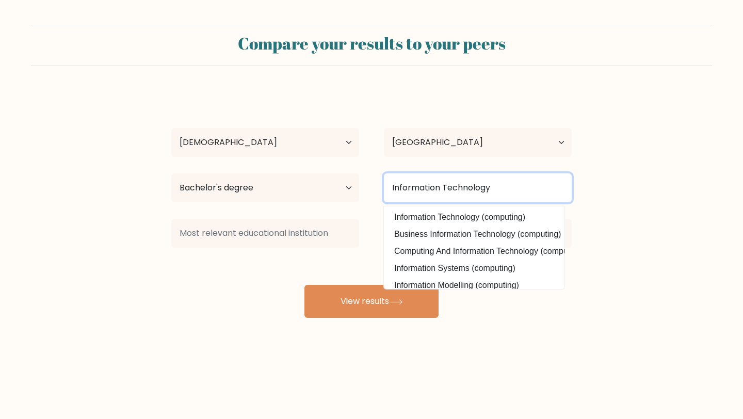
type input "Information Technology"
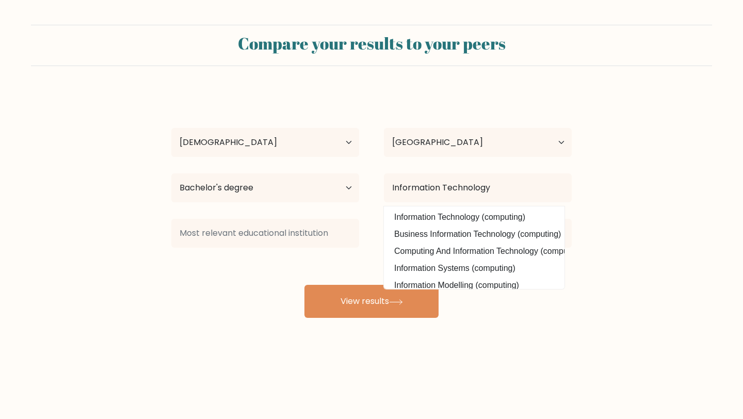
click at [259, 291] on div "Angelica Marie Del Rosario Age Under 18 years old 18-24 years old 25-34 years o…" at bounding box center [371, 204] width 413 height 227
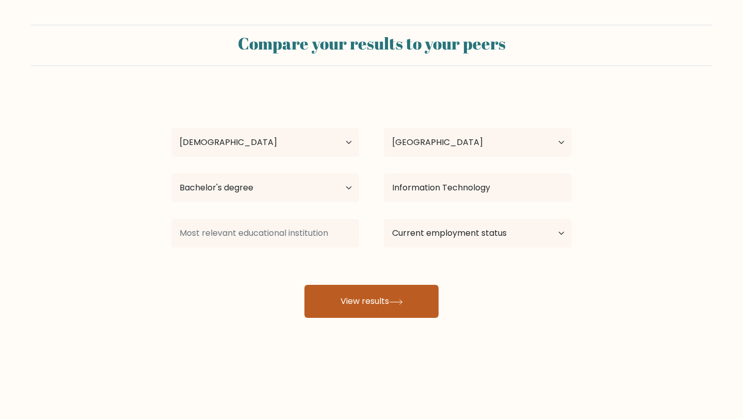
click at [400, 292] on button "View results" at bounding box center [371, 301] width 134 height 33
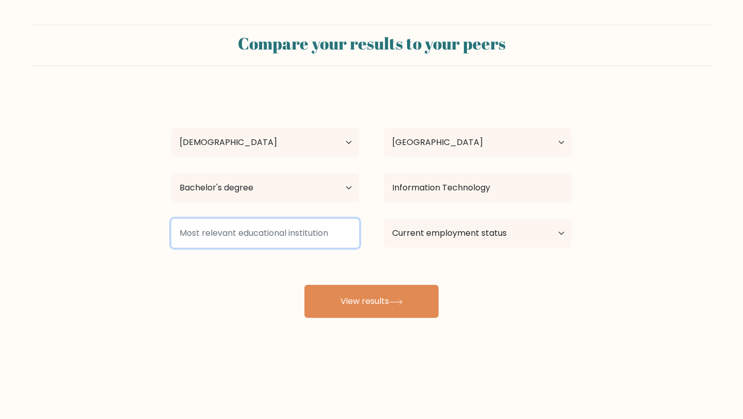
click at [280, 219] on input at bounding box center [265, 233] width 188 height 29
click at [280, 240] on input at bounding box center [265, 233] width 188 height 29
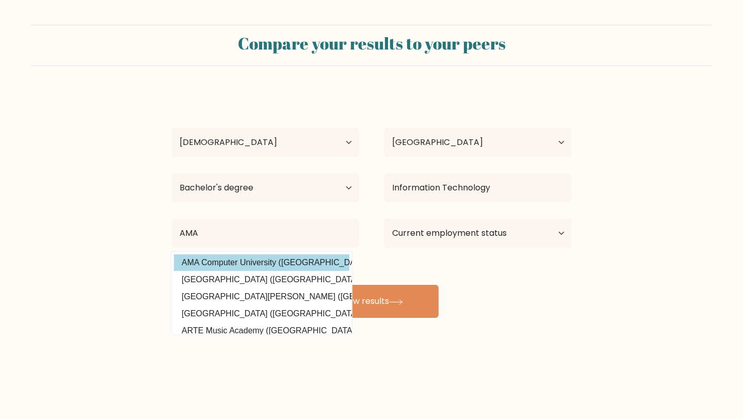
click at [237, 260] on div "Angelica Marie Del Rosario Age Under 18 years old 18-24 years old 25-34 years o…" at bounding box center [371, 204] width 413 height 227
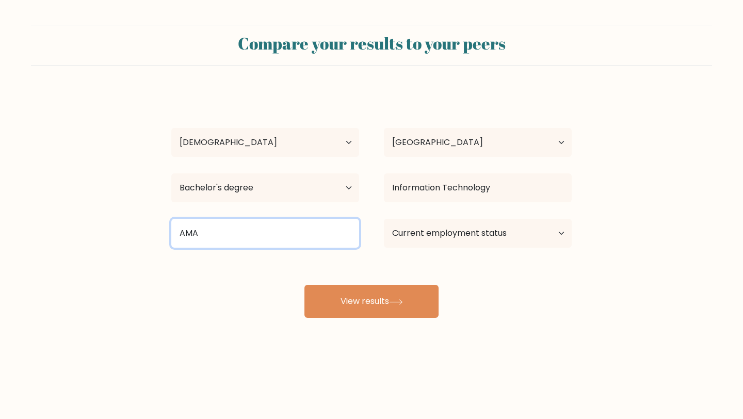
click at [243, 240] on input "AMA" at bounding box center [265, 233] width 188 height 29
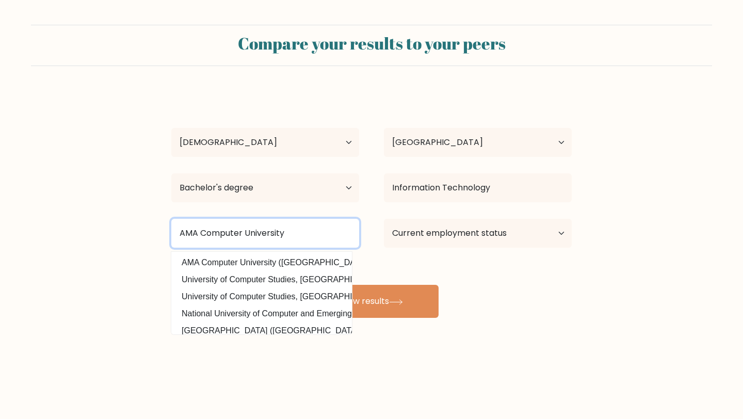
type input "AMA Computer University"
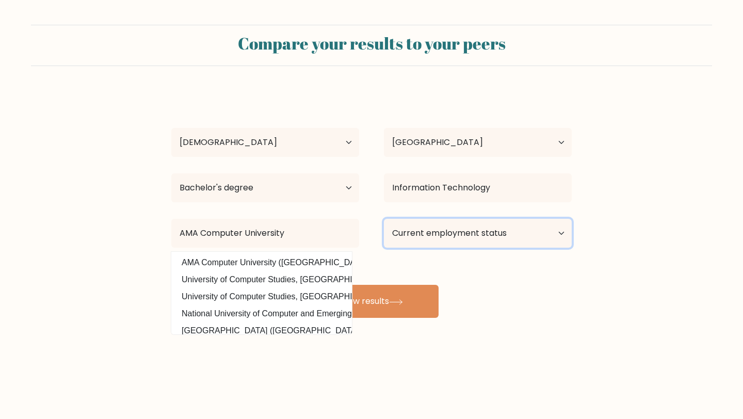
click at [408, 230] on select "Current employment status Employed Student Retired Other / prefer not to answer" at bounding box center [478, 233] width 188 height 29
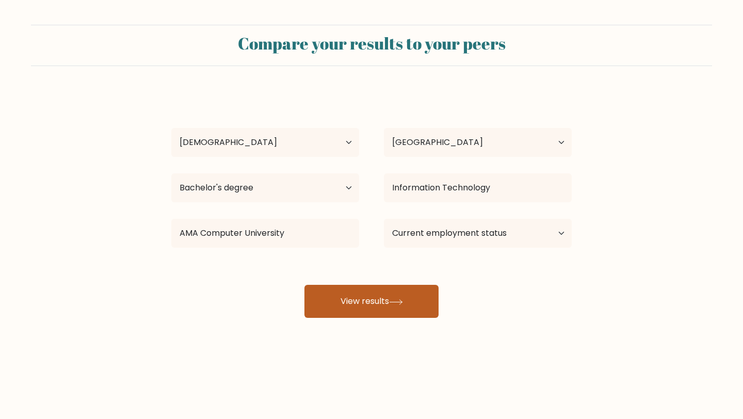
click at [333, 301] on button "View results" at bounding box center [371, 301] width 134 height 33
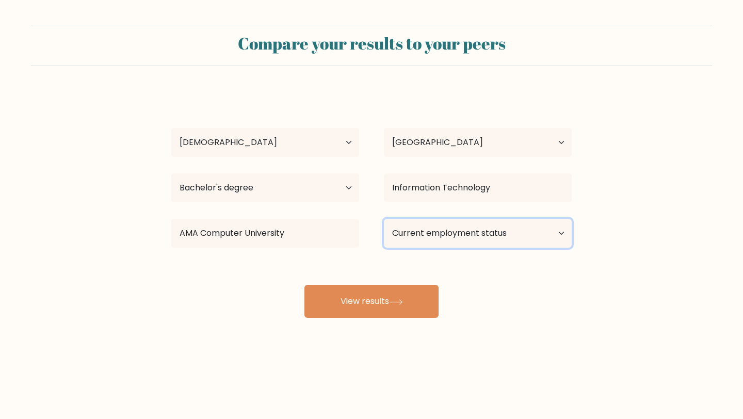
click at [443, 224] on select "Current employment status Employed Student Retired Other / prefer not to answer" at bounding box center [478, 233] width 188 height 29
click at [384, 219] on select "Current employment status Employed Student Retired Other / prefer not to answer" at bounding box center [478, 233] width 188 height 29
click at [423, 230] on select "Current employment status Employed Student Retired Other / prefer not to answer" at bounding box center [478, 233] width 188 height 29
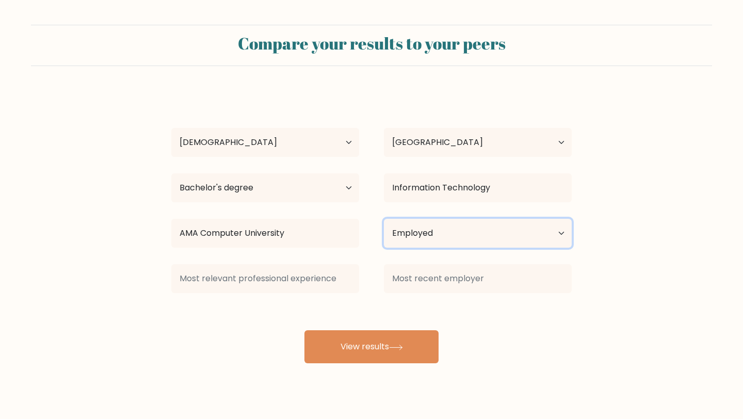
select select "other"
click at [384, 219] on select "Current employment status Employed Student Retired Other / prefer not to answer" at bounding box center [478, 233] width 188 height 29
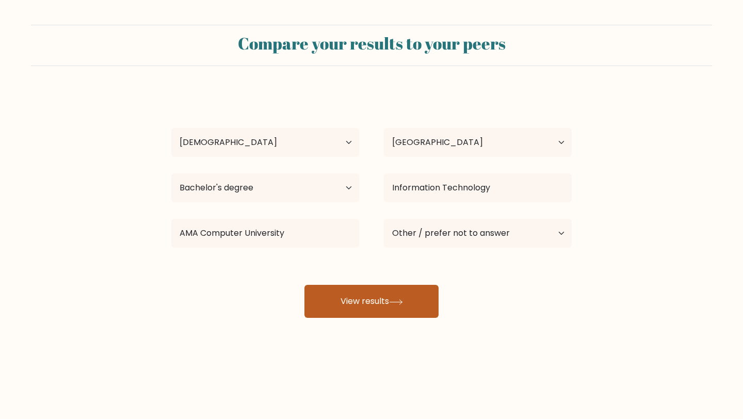
click at [425, 301] on button "View results" at bounding box center [371, 301] width 134 height 33
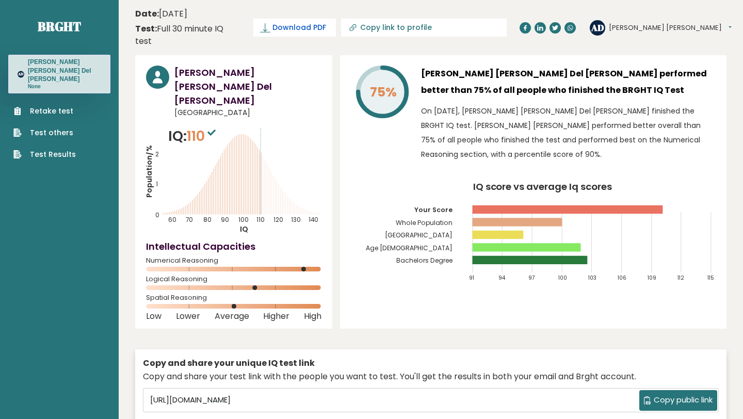
click at [326, 22] on span "Download PDF" at bounding box center [299, 27] width 54 height 11
click at [538, 158] on div "75% [PERSON_NAME] [PERSON_NAME] Del [PERSON_NAME] performed better than 75% of …" at bounding box center [533, 191] width 386 height 273
